Goal: Task Accomplishment & Management: Use online tool/utility

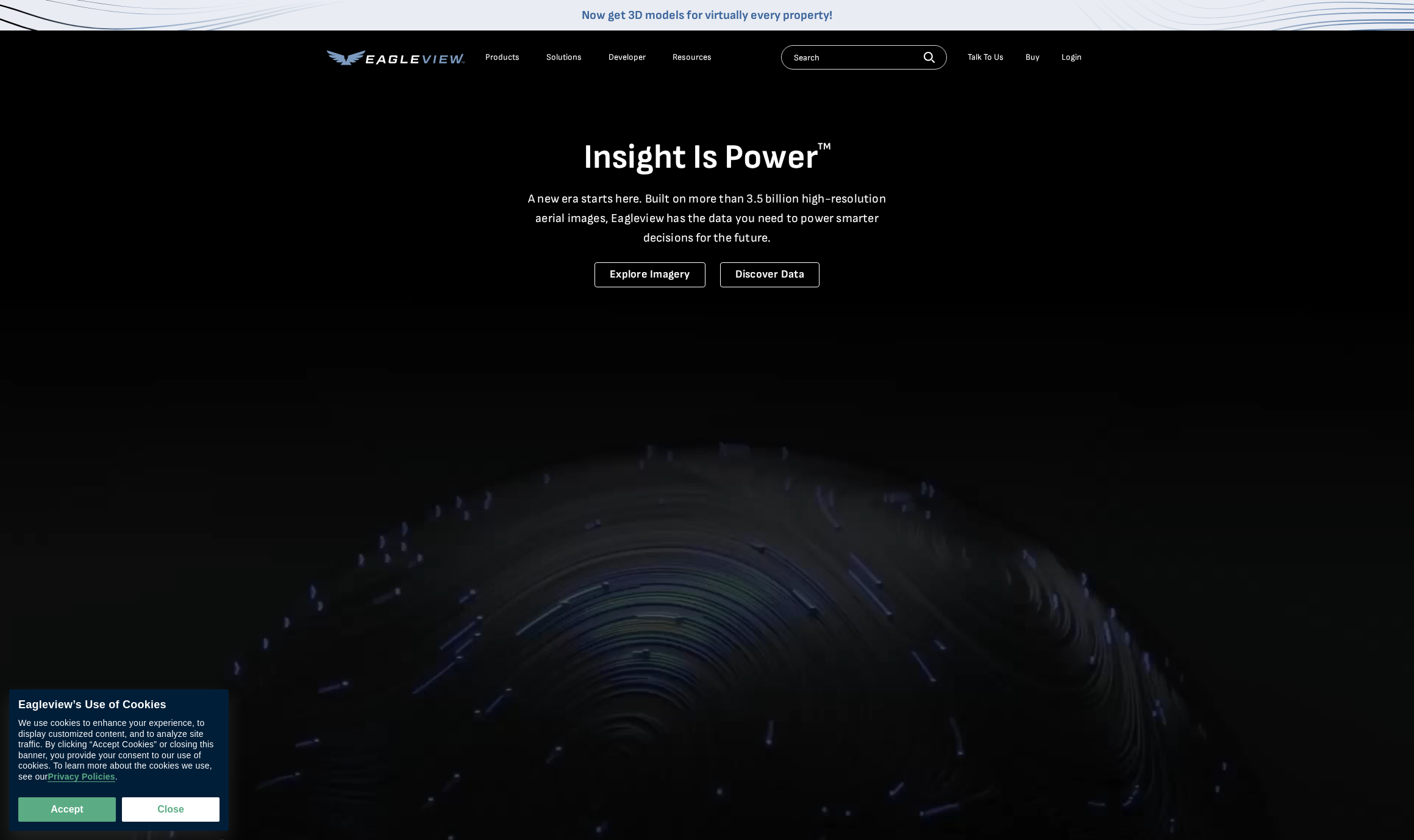
click at [660, 56] on div "Login" at bounding box center [1071, 57] width 20 height 11
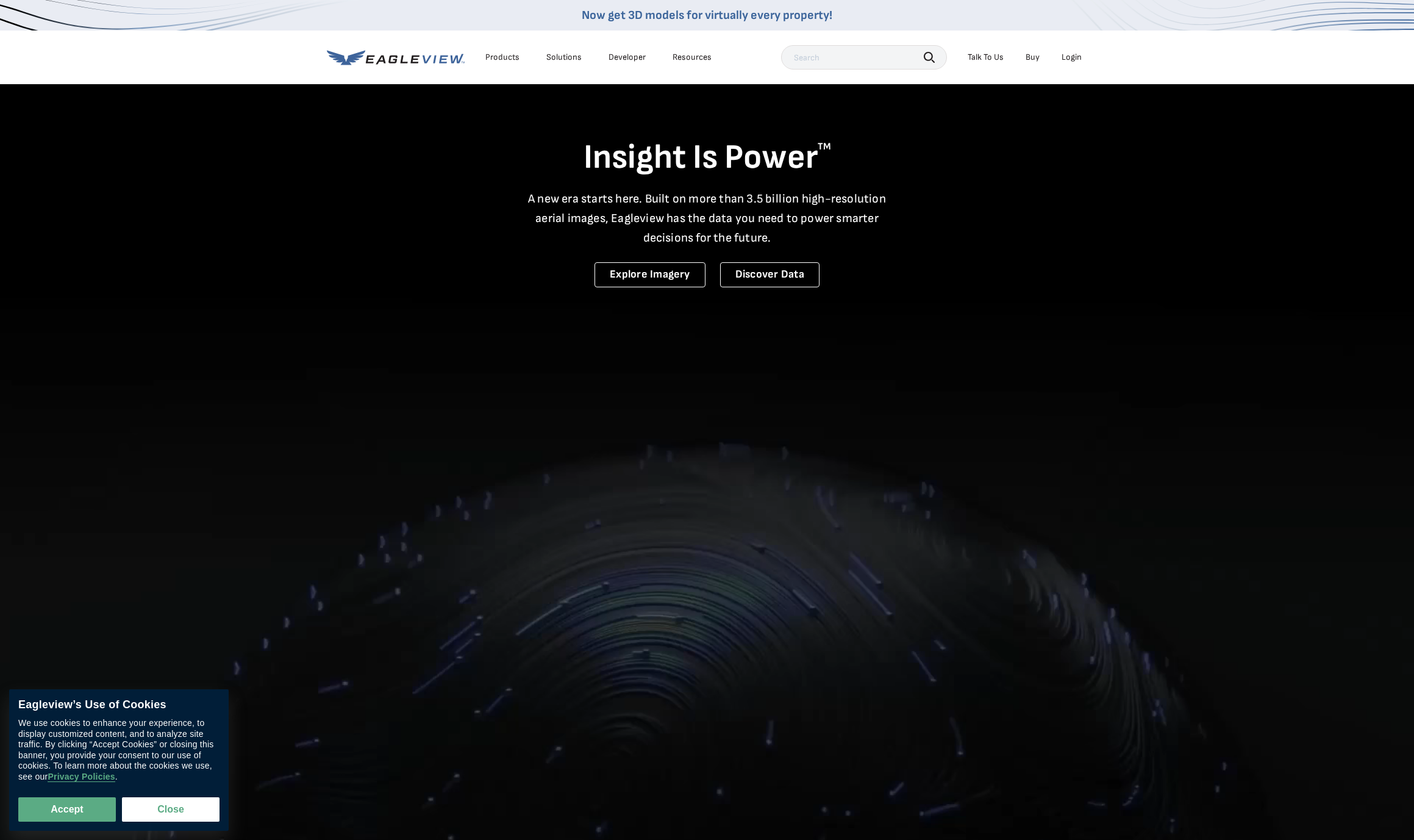
click at [660, 61] on div "Login" at bounding box center [1071, 57] width 20 height 11
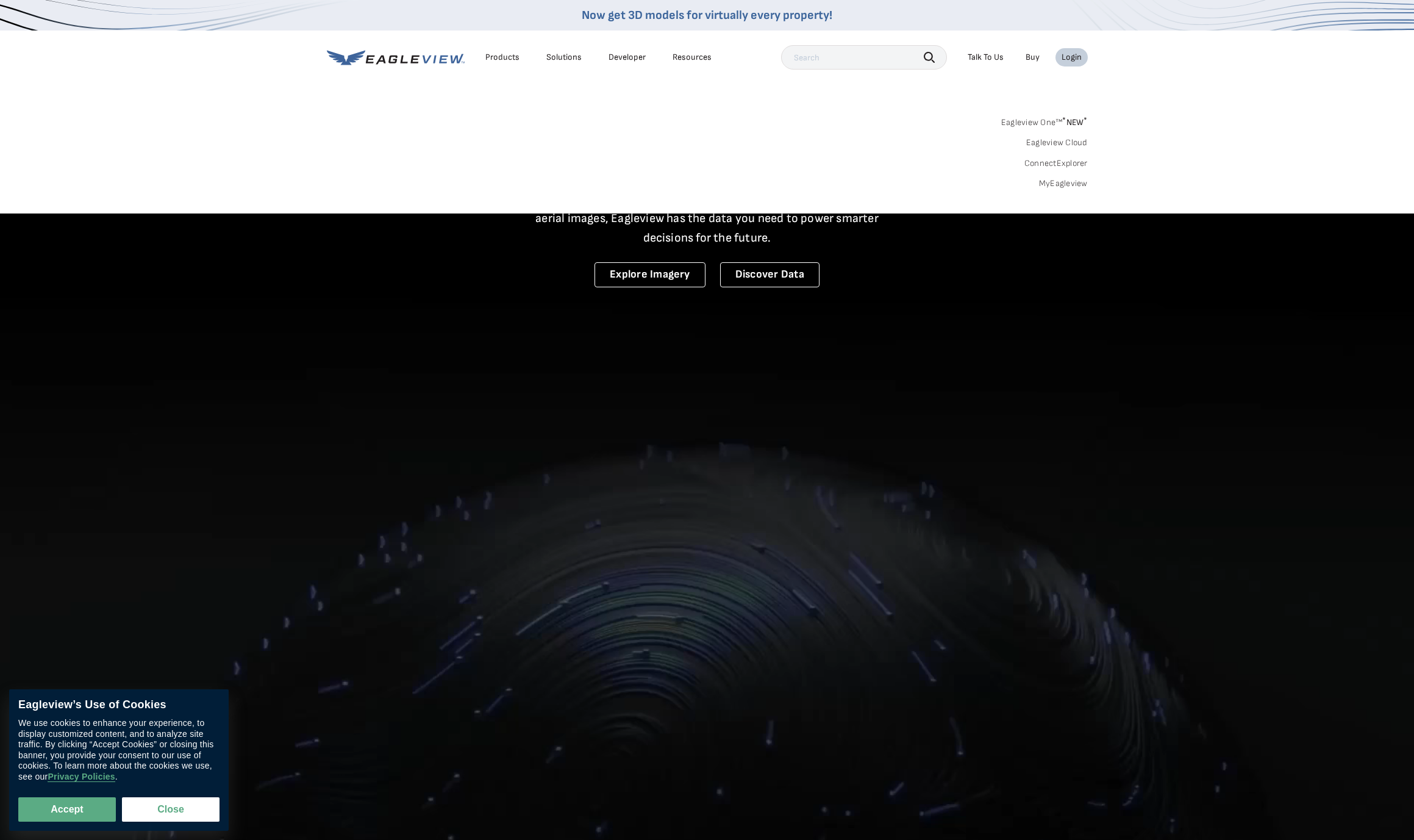
click at [660, 184] on link "MyEagleview" at bounding box center [1062, 183] width 49 height 11
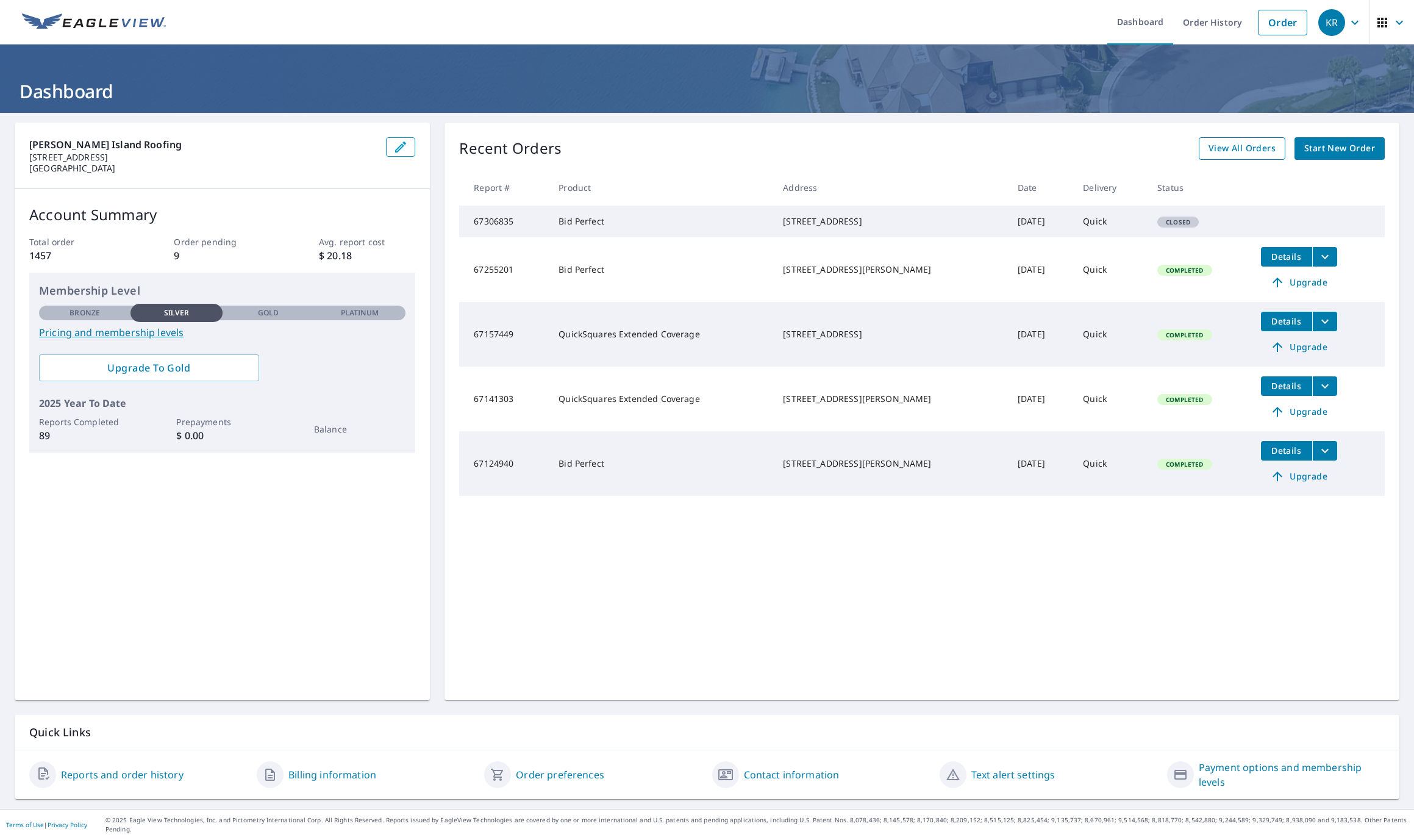
click at [1236, 145] on span "View All Orders" at bounding box center [1242, 148] width 68 height 15
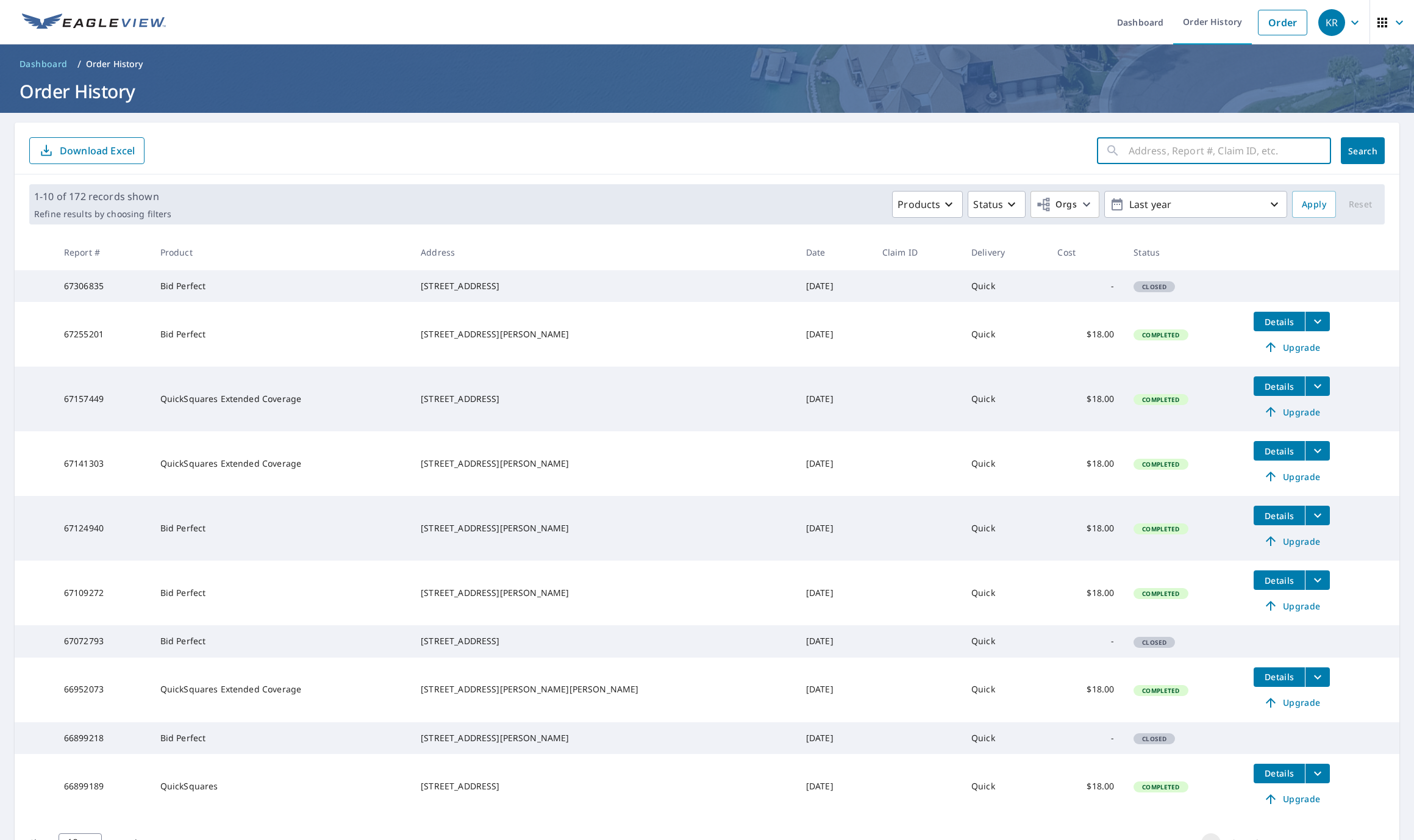
click at [1197, 157] on input "text" at bounding box center [1230, 150] width 203 height 34
click at [1117, 150] on icon at bounding box center [1112, 150] width 15 height 15
click at [1126, 149] on div "yachtsmen ​" at bounding box center [1214, 150] width 234 height 27
click at [1130, 153] on input "yachtsmen" at bounding box center [1218, 150] width 180 height 34
click at [1127, 153] on div "yachtsmen ​" at bounding box center [1214, 150] width 234 height 27
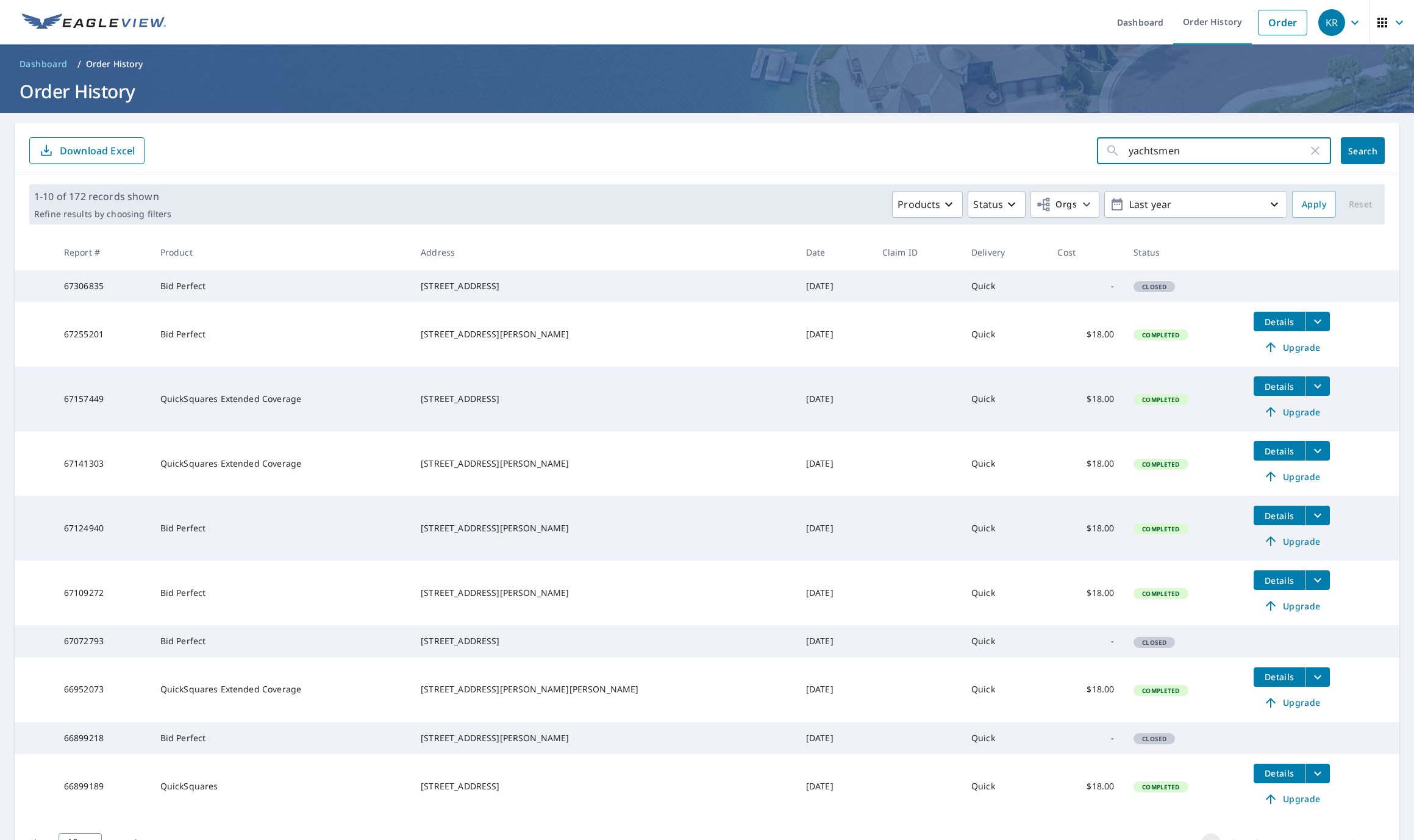
click at [1144, 155] on input "yachtsmen" at bounding box center [1218, 150] width 180 height 34
drag, startPoint x: 1193, startPoint y: 145, endPoint x: 1190, endPoint y: 154, distance: 9.5
click at [1193, 146] on input "yachtsmen" at bounding box center [1218, 150] width 180 height 34
click at [1128, 151] on div "yachtsmen ​" at bounding box center [1214, 150] width 234 height 27
click at [1128, 156] on div "yachtsmen ​" at bounding box center [1214, 150] width 234 height 27
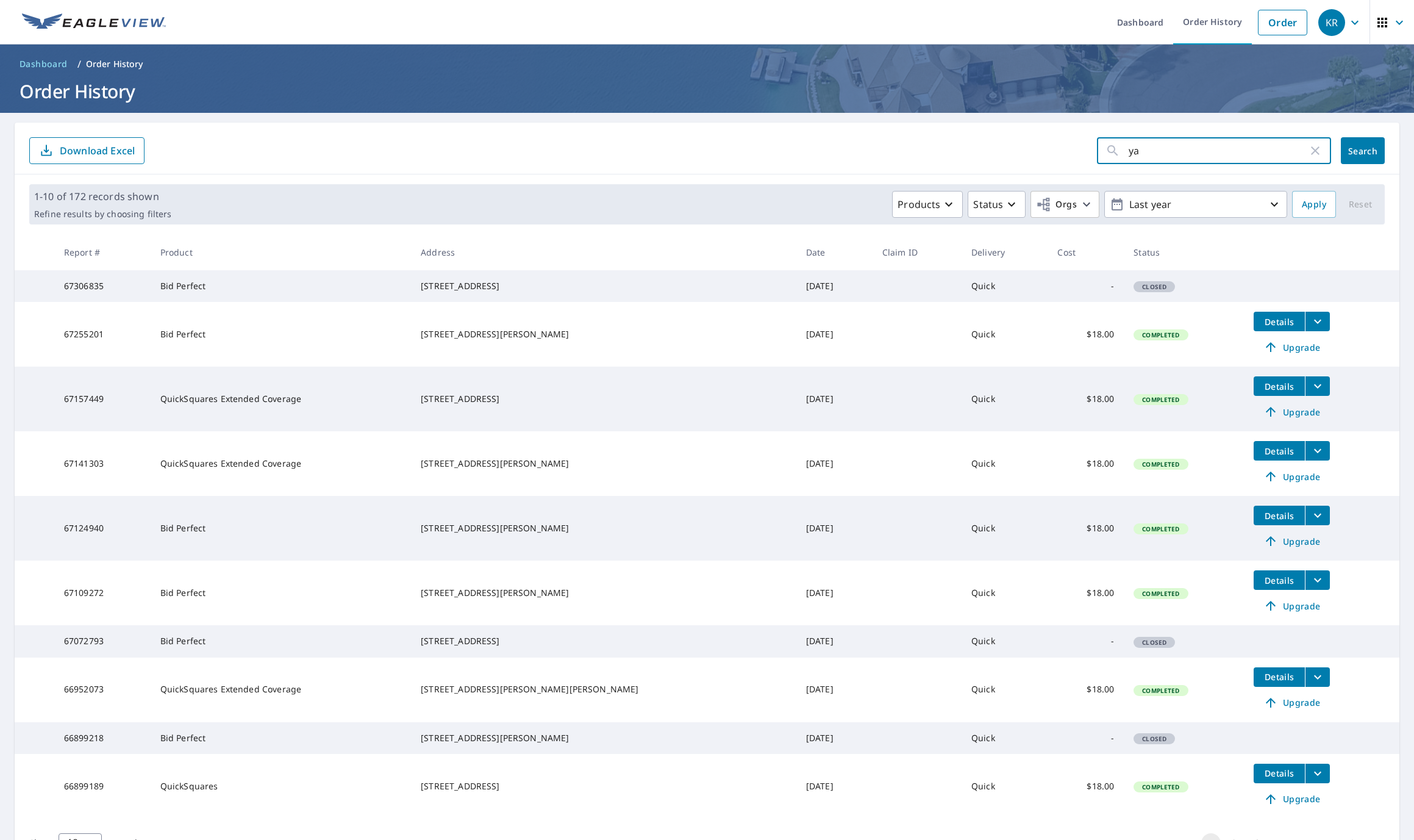
type input "y"
type input "4731 yachtsm"
click at [1362, 151] on button "Search" at bounding box center [1362, 150] width 44 height 27
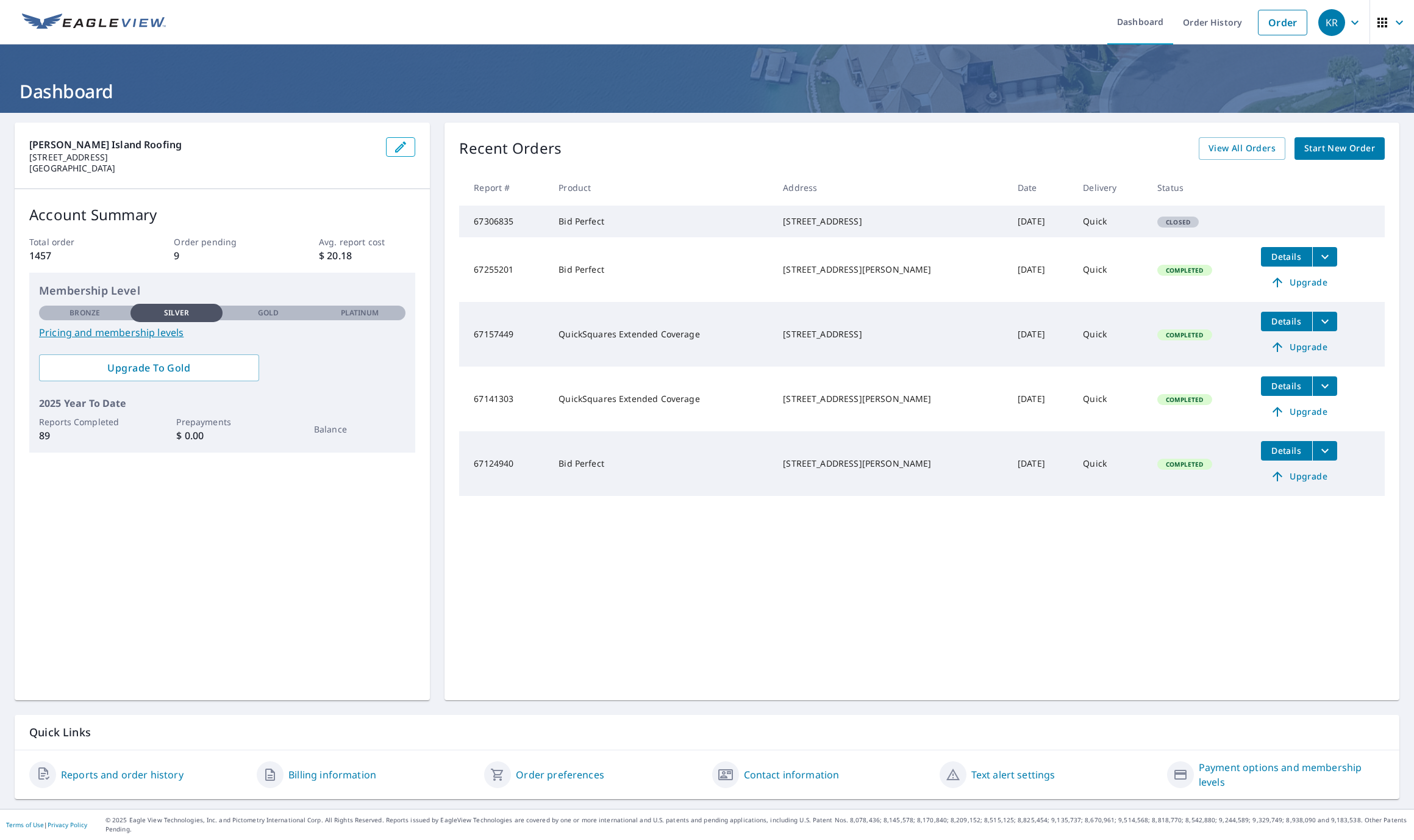
click at [1327, 143] on span "Start New Order" at bounding box center [1339, 148] width 71 height 15
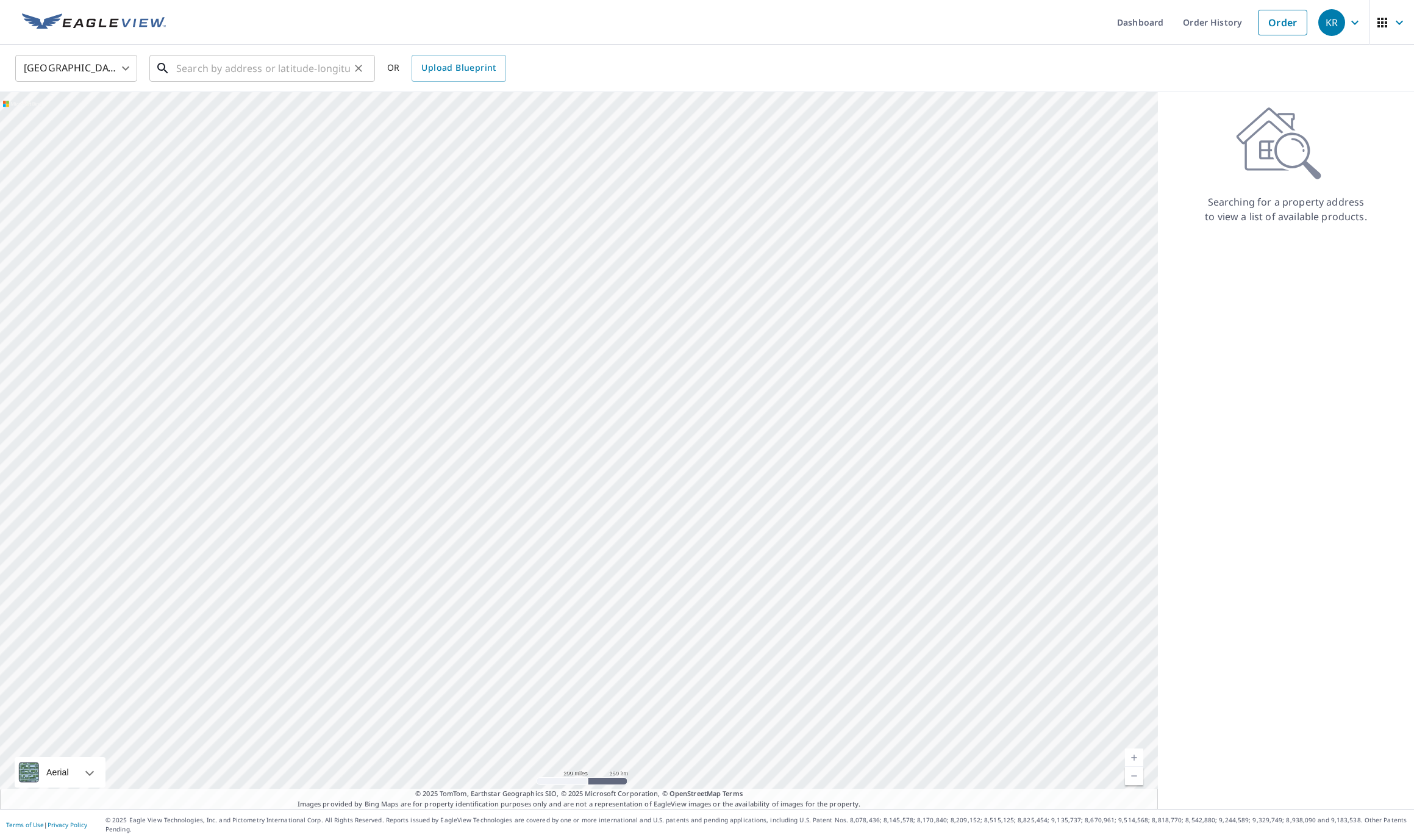
click at [347, 67] on input "text" at bounding box center [262, 69] width 174 height 34
click at [244, 104] on span "4731 Yachtsmans Dr" at bounding box center [269, 103] width 192 height 15
type input "4731 Yachtsmans Dr Fernandina Beach, FL 32034"
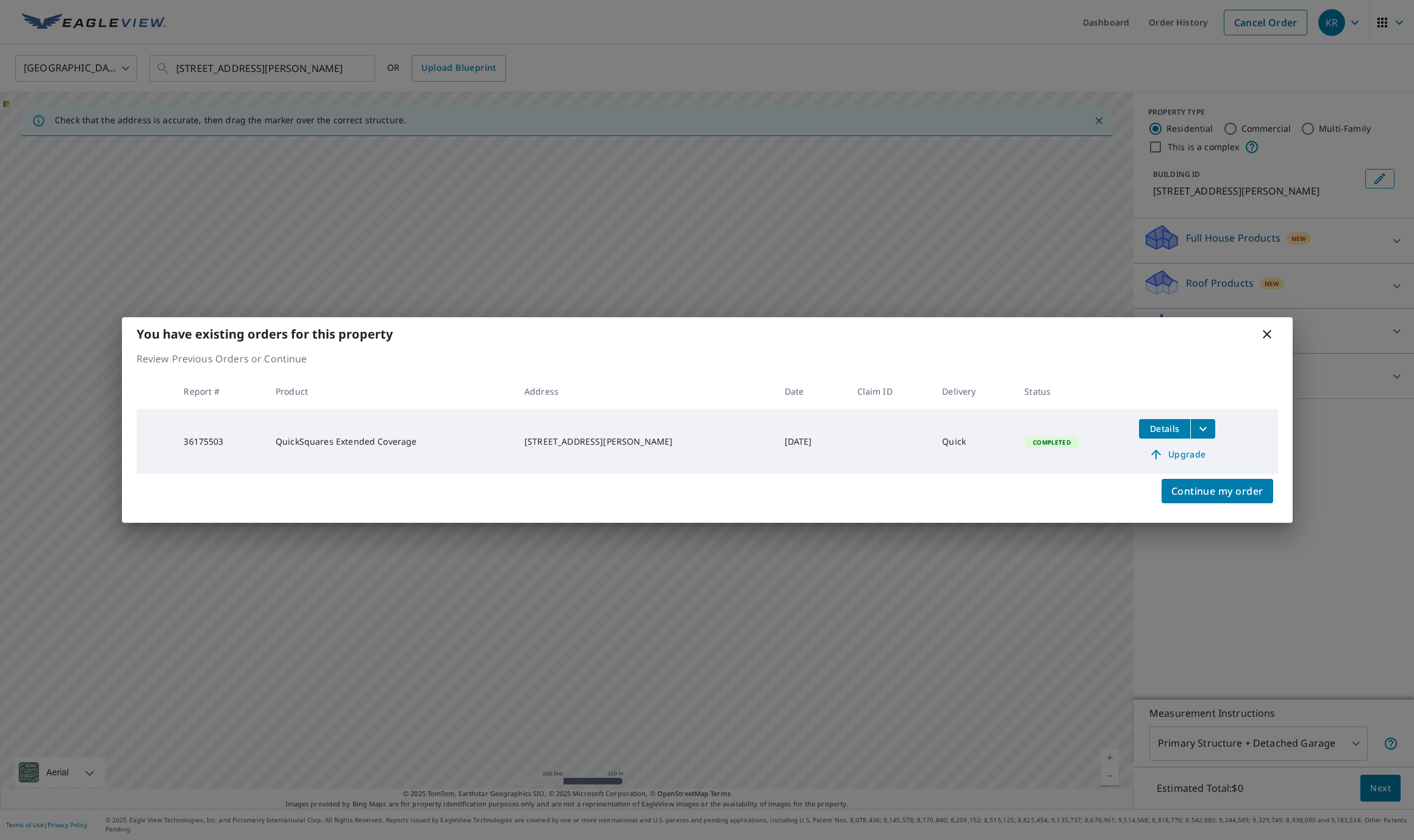
click at [1200, 431] on icon "filesDropdownBtn-36175503" at bounding box center [1202, 428] width 15 height 15
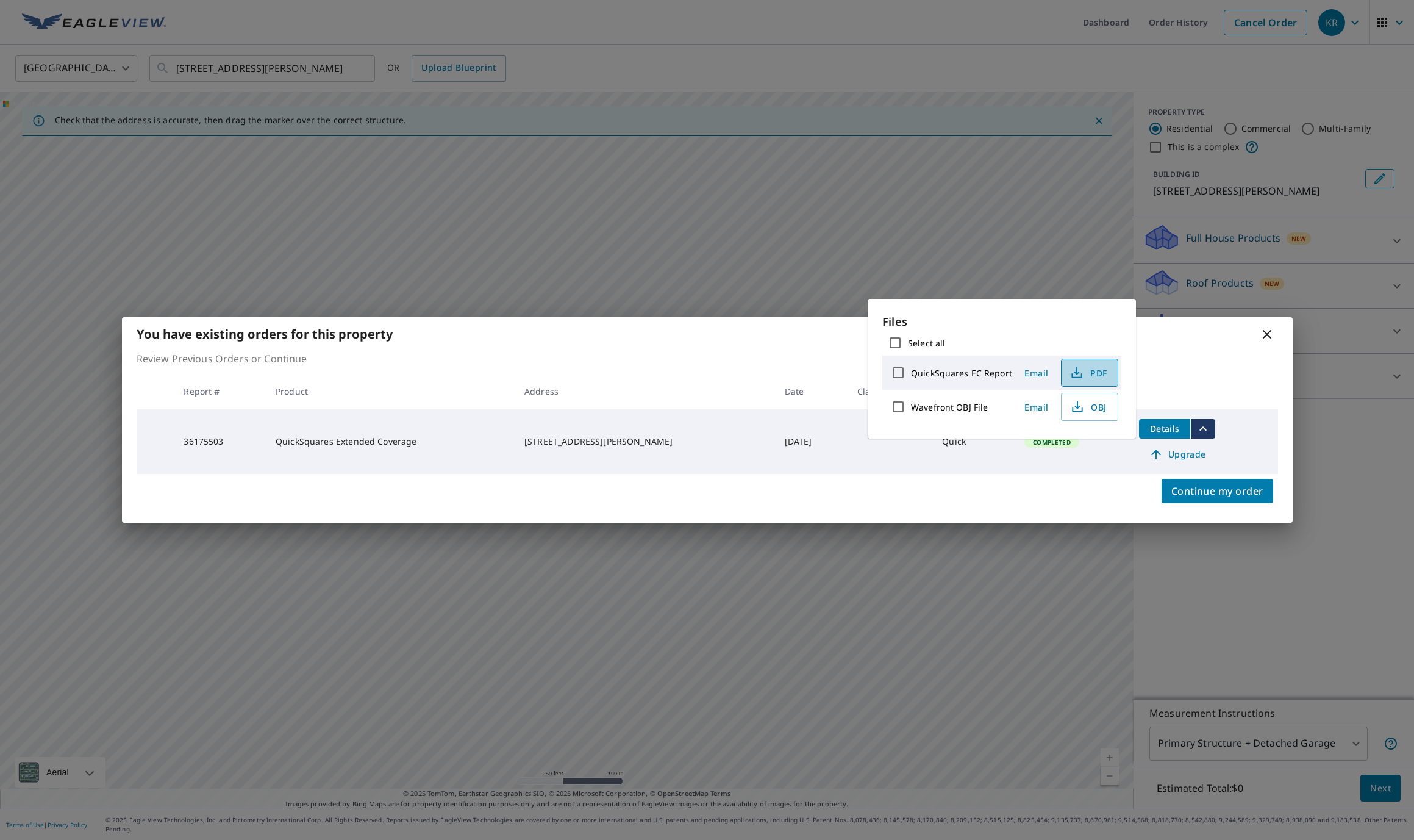
click at [1084, 373] on span "PDF" at bounding box center [1087, 372] width 39 height 15
